Goal: Information Seeking & Learning: Learn about a topic

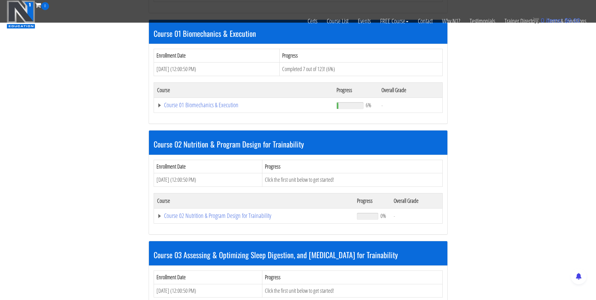
scroll to position [189, 0]
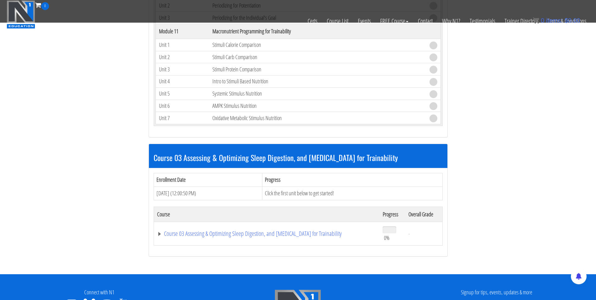
scroll to position [1634, 0]
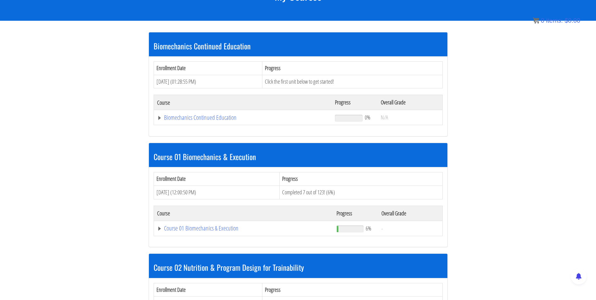
scroll to position [103, 0]
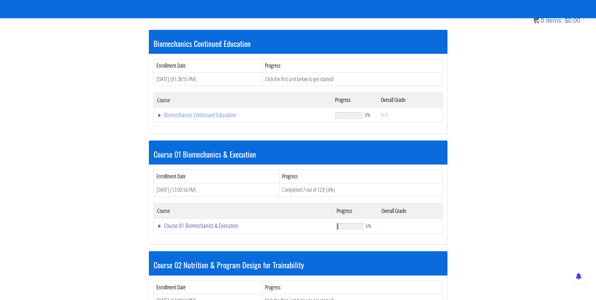
click at [199, 118] on link "Course 01 Biomechanics & Execution" at bounding box center [243, 115] width 172 height 6
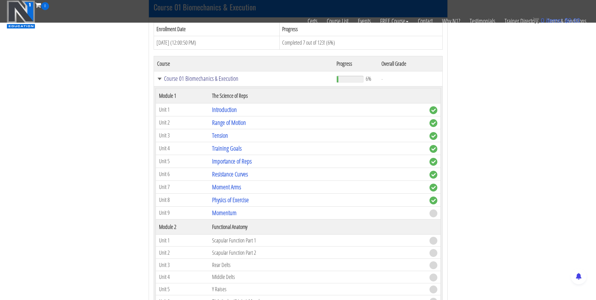
scroll to position [197, 0]
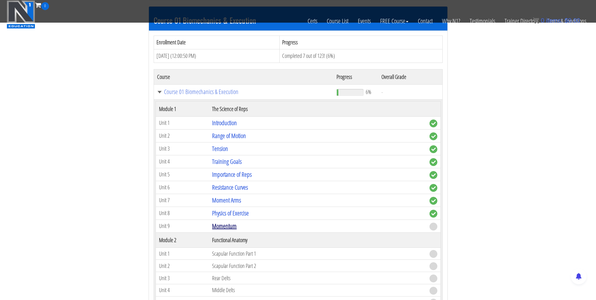
click at [227, 223] on link "Momentum" at bounding box center [224, 225] width 25 height 8
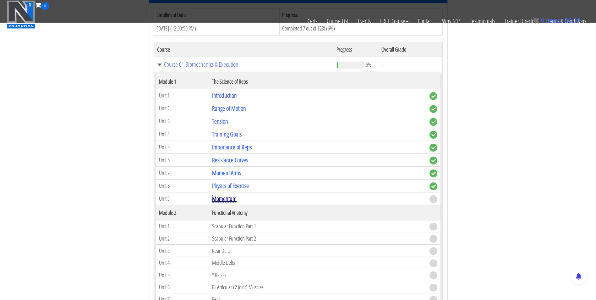
scroll to position [229, 0]
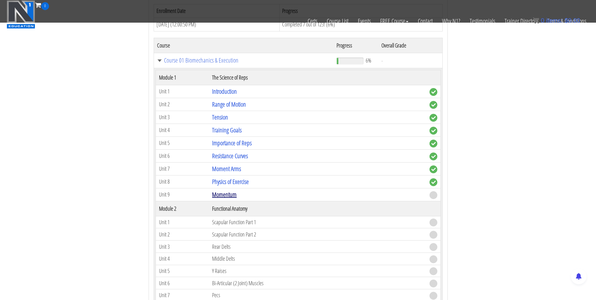
click at [218, 195] on link "Momentum" at bounding box center [224, 194] width 25 height 8
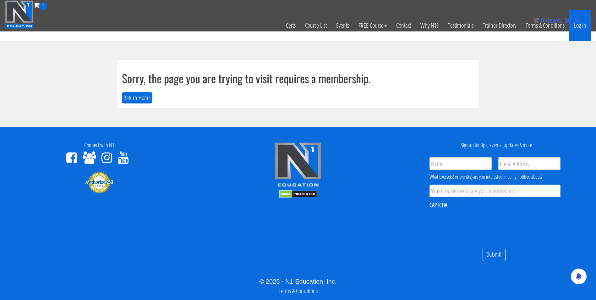
click at [581, 27] on link "Log In" at bounding box center [580, 25] width 22 height 31
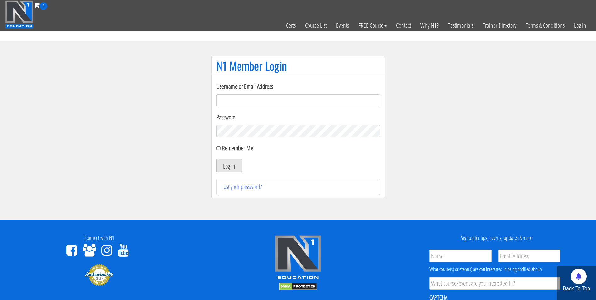
type input "mccademorgan1@gmail.com"
click at [223, 170] on button "Log In" at bounding box center [228, 165] width 25 height 13
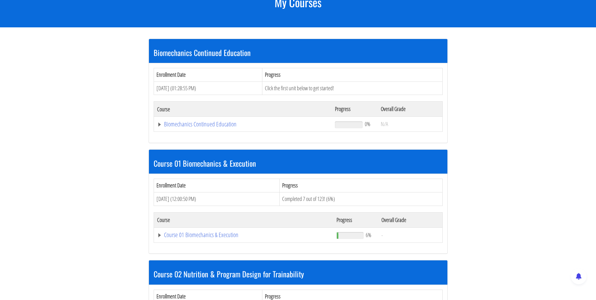
scroll to position [94, 0]
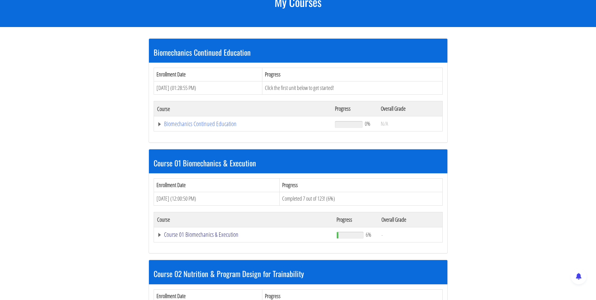
click at [205, 127] on link "Course 01 Biomechanics & Execution" at bounding box center [243, 124] width 172 height 6
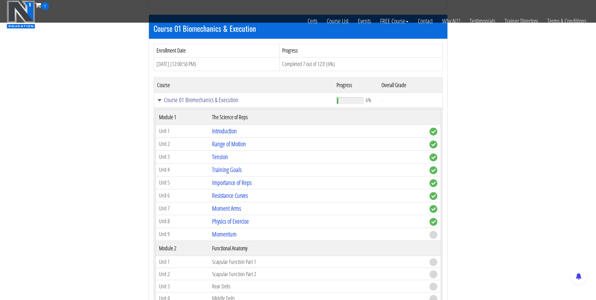
scroll to position [220, 0]
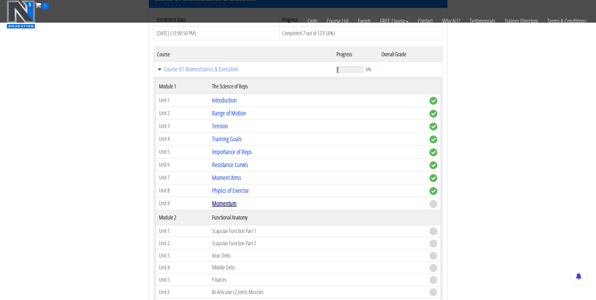
click at [225, 205] on link "Momentum" at bounding box center [224, 203] width 25 height 8
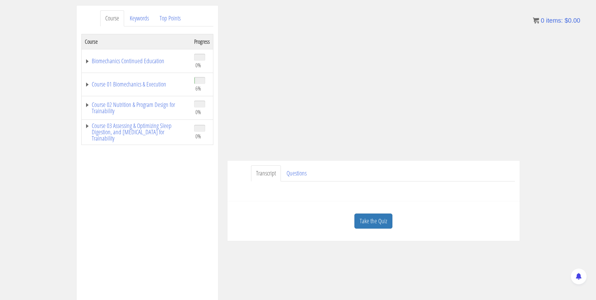
scroll to position [94, 0]
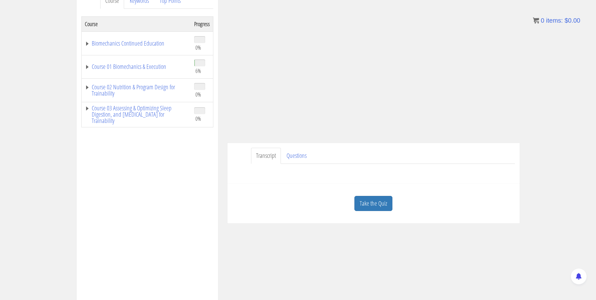
click at [370, 207] on link "Take the Quiz" at bounding box center [373, 203] width 38 height 15
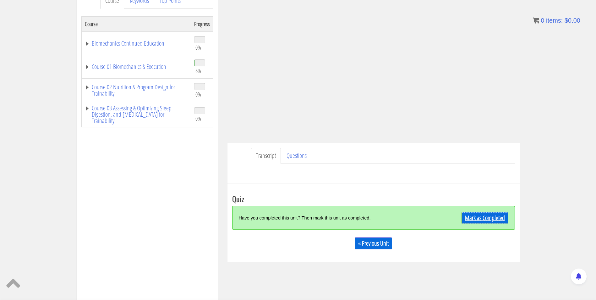
click at [479, 216] on link "Mark as Completed" at bounding box center [485, 218] width 47 height 12
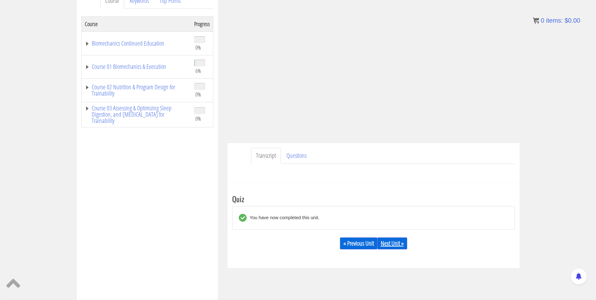
click at [390, 241] on link "Next Unit »" at bounding box center [392, 243] width 30 height 12
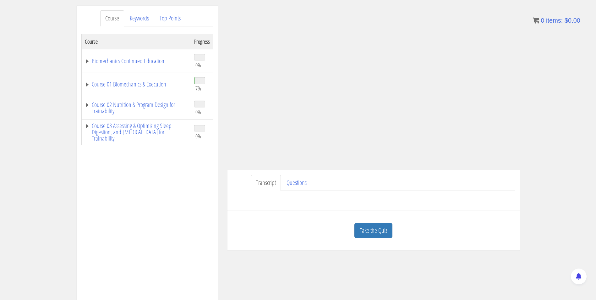
scroll to position [94, 0]
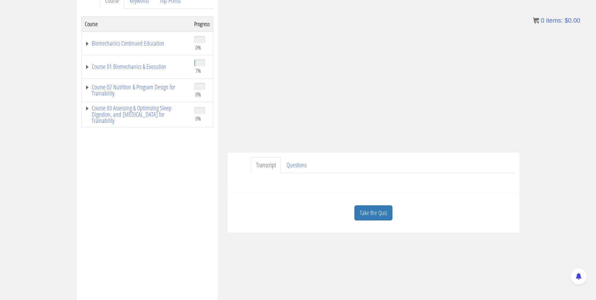
click at [365, 209] on link "Take the Quiz" at bounding box center [373, 212] width 38 height 15
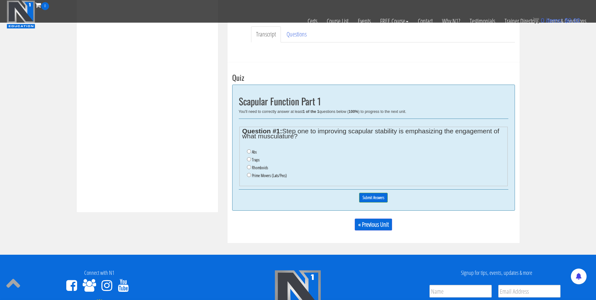
scroll to position [189, 0]
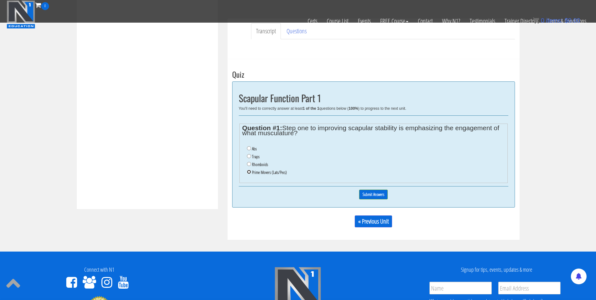
click at [248, 172] on input "Prime Movers (Lats/Pecs)" at bounding box center [249, 172] width 4 height 4
radio input "true"
click at [367, 196] on input "Submit Answers" at bounding box center [373, 194] width 29 height 10
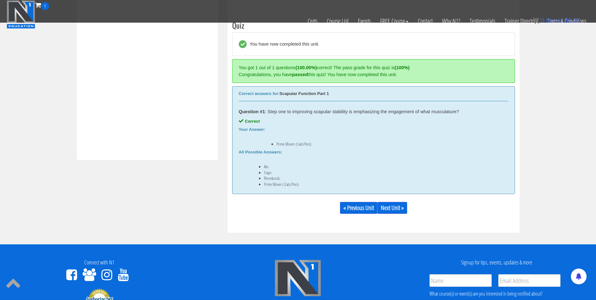
scroll to position [238, 0]
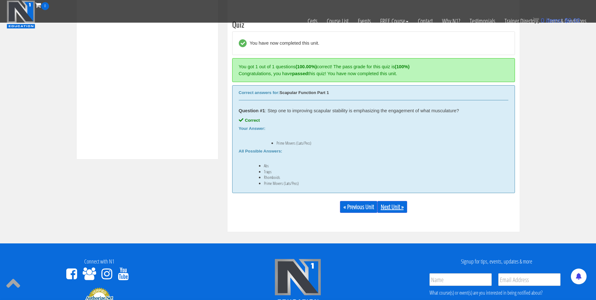
click at [390, 207] on link "Next Unit »" at bounding box center [392, 207] width 30 height 12
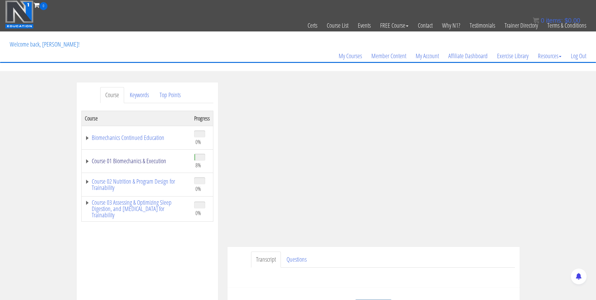
click at [122, 162] on link "Course 01 Biomechanics & Execution" at bounding box center [136, 161] width 103 height 6
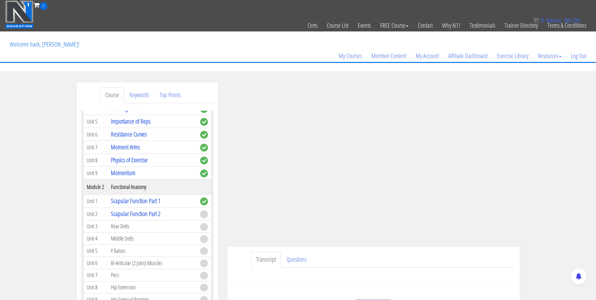
scroll to position [157, 0]
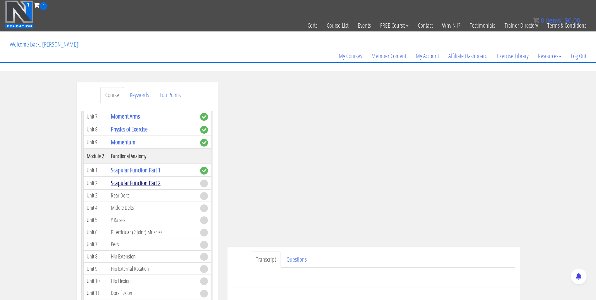
click at [131, 184] on link "Scapular Function Part 2" at bounding box center [136, 182] width 50 height 8
